Goal: Check status: Check status

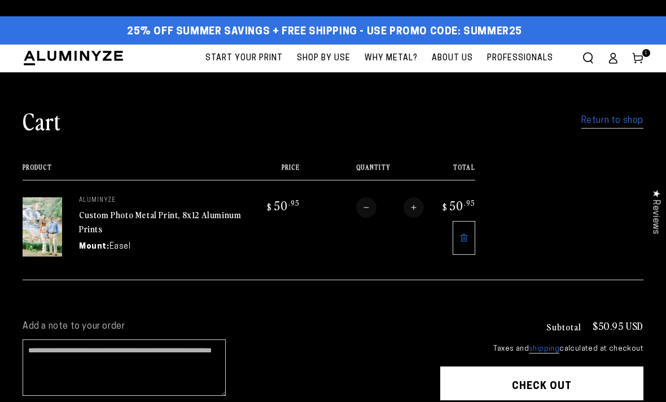
click at [613, 59] on icon at bounding box center [613, 61] width 7 height 5
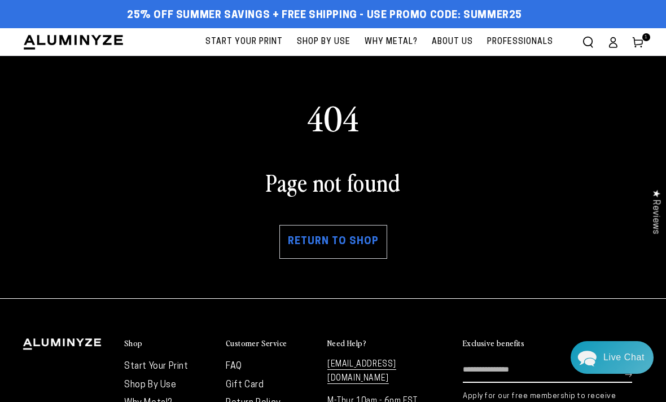
click at [647, 45] on link "Cart 1 1 item" at bounding box center [637, 42] width 25 height 25
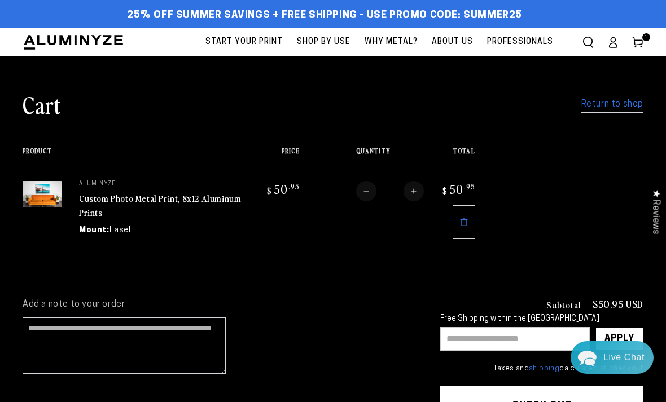
click at [615, 45] on icon at bounding box center [612, 42] width 11 height 11
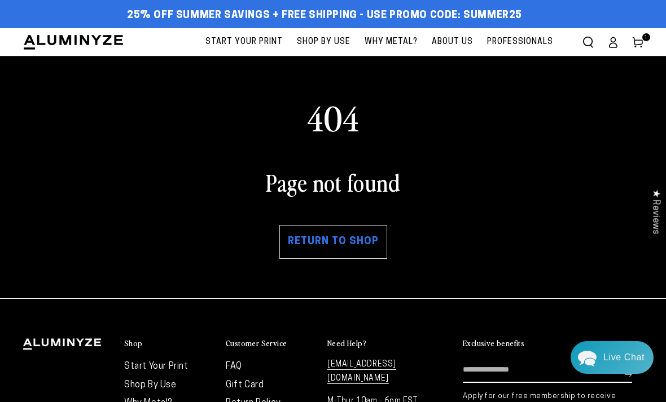
click at [619, 47] on link "Account" at bounding box center [612, 42] width 25 height 25
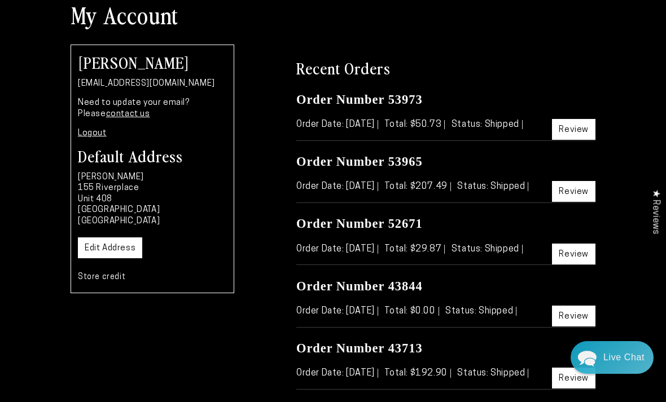
scroll to position [93, 0]
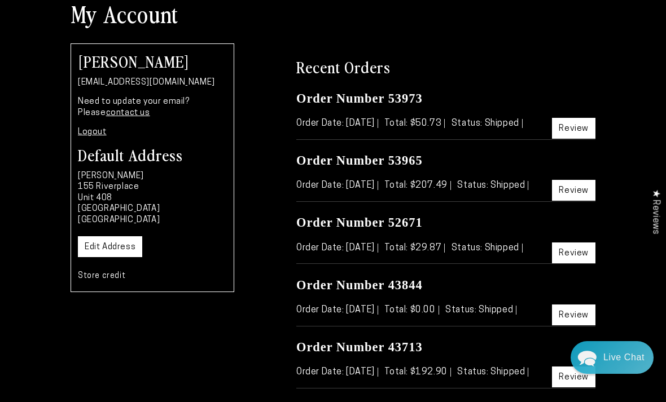
click at [580, 201] on link "Review" at bounding box center [573, 190] width 43 height 21
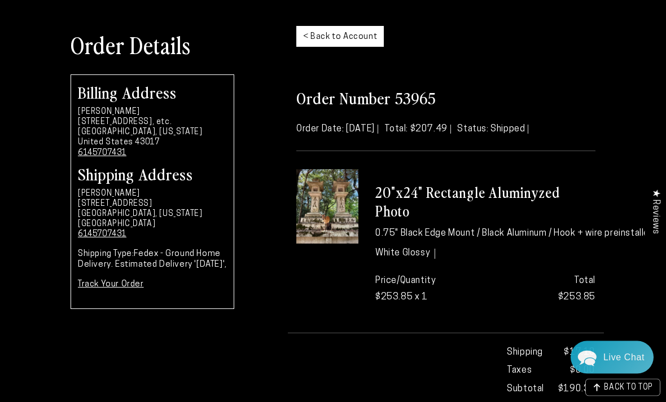
scroll to position [77, 0]
click at [131, 289] on link "Track Your Order" at bounding box center [111, 284] width 66 height 8
